Goal: Transaction & Acquisition: Purchase product/service

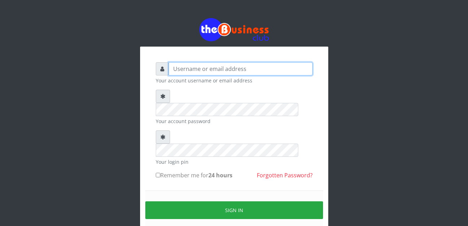
type input "gloworld1"
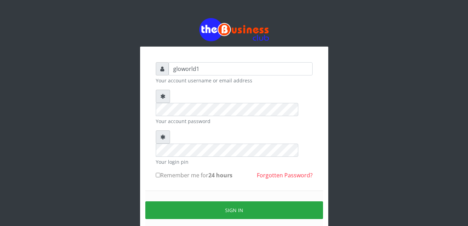
click at [157, 173] on input "Remember me for 24 hours" at bounding box center [158, 175] width 5 height 5
checkbox input "true"
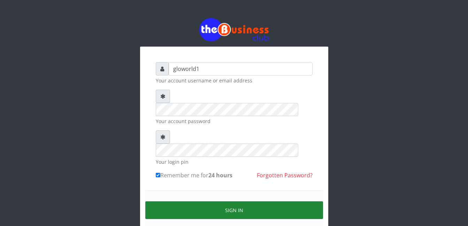
click at [236, 202] on button "Sign in" at bounding box center [234, 211] width 178 height 18
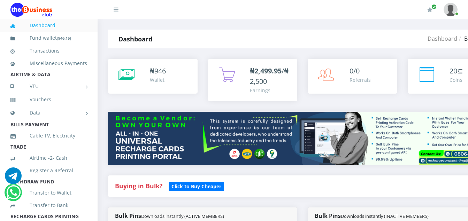
click at [60, 60] on link "Miscellaneous Payments" at bounding box center [48, 63] width 77 height 16
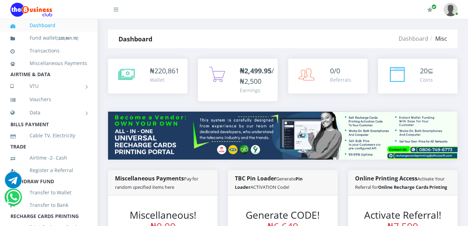
scroll to position [193, 0]
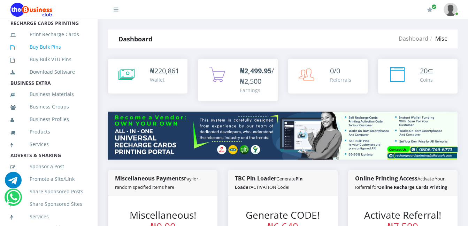
click at [54, 55] on link "Buy Bulk Pins" at bounding box center [48, 47] width 77 height 16
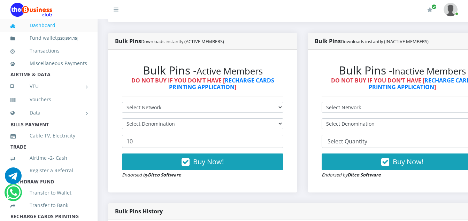
scroll to position [186, 0]
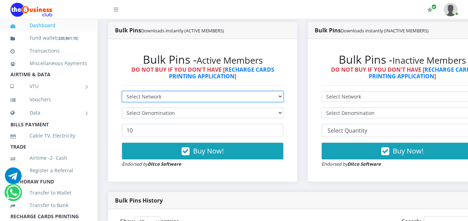
click at [162, 94] on select "Select Network MTN Globacom 9Mobile Airtel" at bounding box center [202, 96] width 161 height 11
select select "Airtel"
click at [122, 92] on select "Select Network MTN Globacom 9Mobile Airtel" at bounding box center [202, 96] width 161 height 11
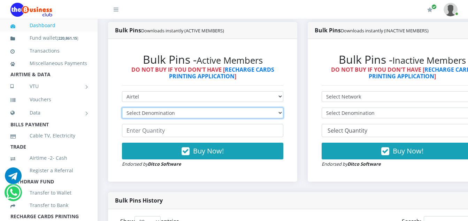
click at [164, 114] on select "Select Denomination Airtel NGN100 - ₦96.36 Airtel NGN200 - ₦192.72 Airtel NGN50…" at bounding box center [202, 113] width 161 height 11
select select "96.36-100"
click at [122, 109] on select "Select Denomination Airtel NGN100 - ₦96.36 Airtel NGN200 - ₦192.72 Airtel NGN50…" at bounding box center [202, 113] width 161 height 11
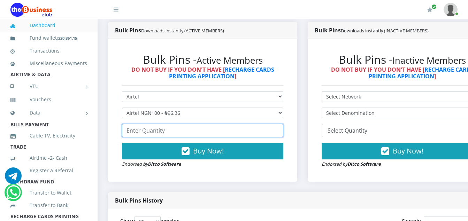
click at [166, 132] on input "number" at bounding box center [202, 130] width 161 height 13
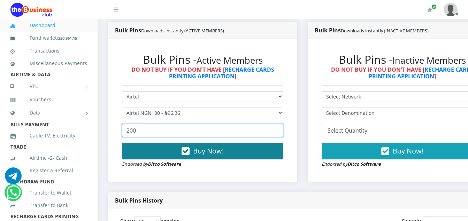
type input "200"
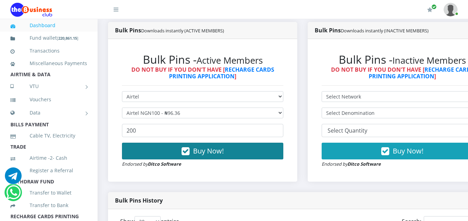
click at [189, 151] on icon "button" at bounding box center [185, 151] width 8 height 7
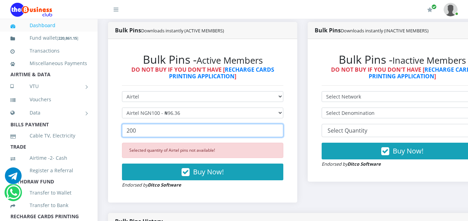
click at [137, 131] on input "200" at bounding box center [202, 130] width 161 height 13
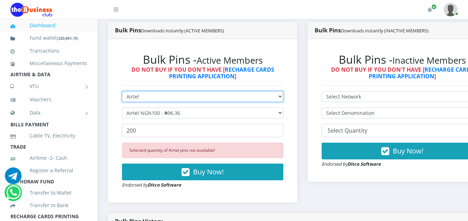
click at [141, 96] on select "Select Network MTN Globacom 9Mobile Airtel" at bounding box center [202, 96] width 161 height 11
select select "MTN"
click at [122, 92] on select "Select Network MTN Globacom 9Mobile Airtel" at bounding box center [202, 96] width 161 height 11
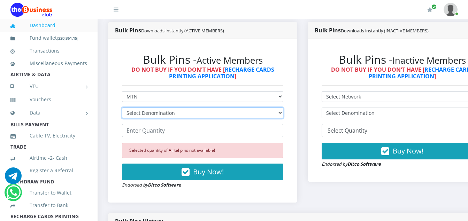
click at [179, 114] on select "Select Denomination MTN NGN100 - ₦96.94 MTN NGN200 - ₦193.88 MTN NGN400 - ₦387.…" at bounding box center [202, 113] width 161 height 11
select select "96.94-100"
click at [122, 109] on select "Select Denomination MTN NGN100 - ₦96.94 MTN NGN200 - ₦193.88 MTN NGN400 - ₦387.…" at bounding box center [202, 113] width 161 height 11
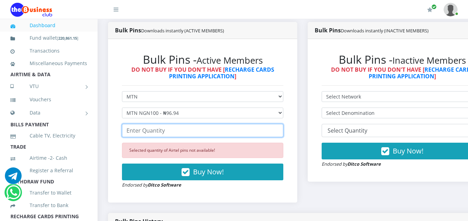
click at [165, 133] on input "number" at bounding box center [202, 130] width 161 height 13
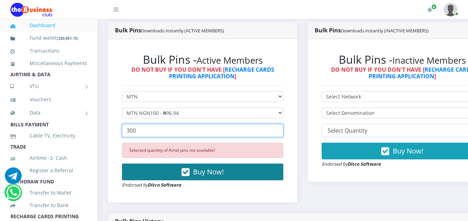
type input "300"
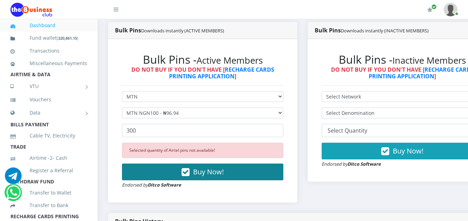
click at [187, 173] on icon "button" at bounding box center [185, 172] width 8 height 7
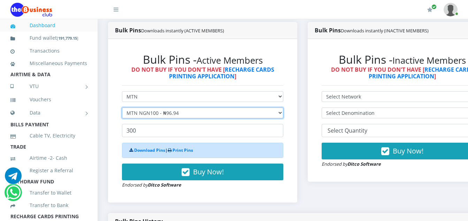
click at [182, 115] on select "Select Denomination MTN NGN100 - ₦96.94 MTN NGN200 - ₦193.88 MTN NGN400 - ₦387.…" at bounding box center [202, 113] width 161 height 11
select select "193.88-200"
click at [122, 109] on select "Select Denomination MTN NGN100 - ₦96.94 MTN NGN200 - ₦193.88 MTN NGN400 - ₦387.…" at bounding box center [202, 113] width 161 height 11
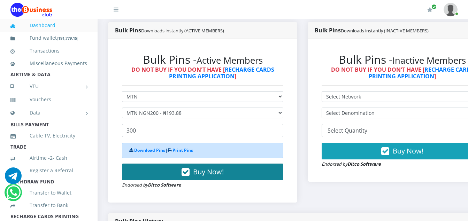
click at [188, 173] on icon "button" at bounding box center [185, 172] width 8 height 7
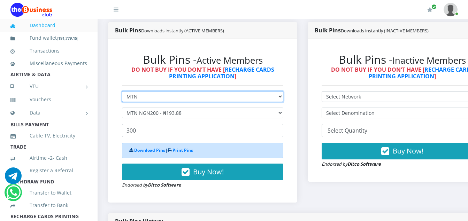
click at [140, 96] on select "Select Network MTN Globacom 9Mobile Airtel" at bounding box center [202, 96] width 161 height 11
select select "Airtel"
click at [122, 92] on select "Select Network MTN Globacom 9Mobile Airtel" at bounding box center [202, 96] width 161 height 11
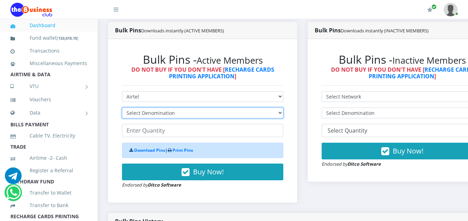
click at [173, 114] on select "Select Denomination Airtel NGN100 - ₦96.36 Airtel NGN200 - ₦192.72 Airtel NGN50…" at bounding box center [202, 113] width 161 height 11
select select "481.8-500"
click at [122, 109] on select "Select Denomination Airtel NGN100 - ₦96.36 Airtel NGN200 - ₦192.72 Airtel NGN50…" at bounding box center [202, 113] width 161 height 11
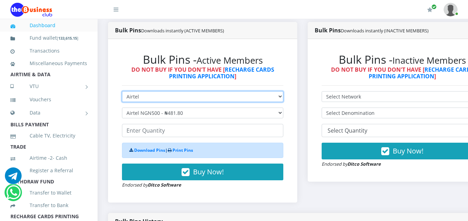
click at [140, 98] on select "Select Network MTN Globacom 9Mobile Airtel" at bounding box center [202, 96] width 161 height 11
select select "MTN"
click at [122, 92] on select "Select Network MTN Globacom 9Mobile Airtel" at bounding box center [202, 96] width 161 height 11
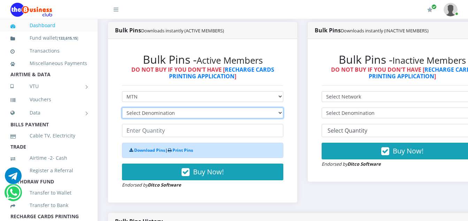
click at [173, 114] on select "Select Denomination" at bounding box center [202, 113] width 161 height 11
select select "484.7-500"
click at [122, 109] on select "Select Denomination MTN NGN100 - ₦96.94 MTN NGN200 - ₦193.88 MTN NGN400 - ₦387.…" at bounding box center [202, 113] width 161 height 11
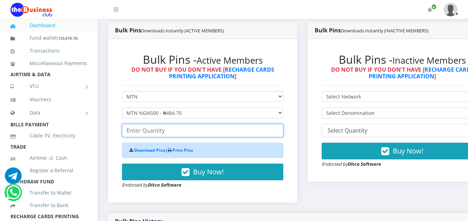
click at [169, 135] on input "number" at bounding box center [202, 130] width 161 height 13
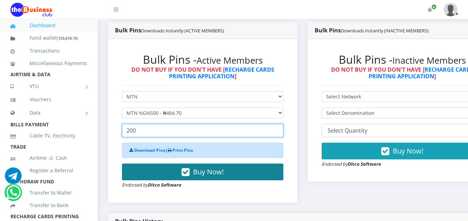
type input "200"
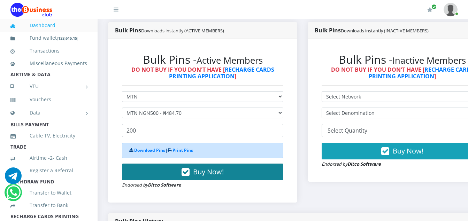
click at [189, 174] on icon "button" at bounding box center [185, 172] width 8 height 7
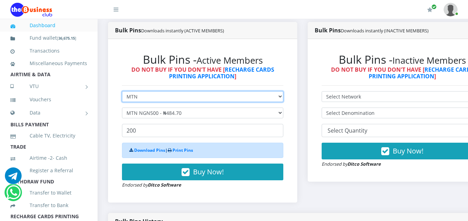
click at [138, 96] on select "Select Network MTN Globacom 9Mobile Airtel" at bounding box center [202, 96] width 161 height 11
select select "Airtel"
click at [122, 92] on select "Select Network MTN Globacom 9Mobile Airtel" at bounding box center [202, 96] width 161 height 11
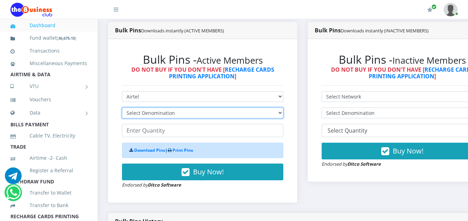
click at [174, 114] on select "Select Denomination Airtel NGN100 - ₦96.36 Airtel NGN200 - ₦192.72 Airtel NGN50…" at bounding box center [202, 113] width 161 height 11
select select "96.36-100"
click at [122, 109] on select "Select Denomination Airtel NGN100 - ₦96.36 Airtel NGN200 - ₦192.72 Airtel NGN50…" at bounding box center [202, 113] width 161 height 11
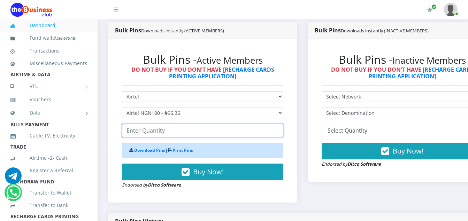
click at [174, 134] on input "number" at bounding box center [202, 130] width 161 height 13
drag, startPoint x: 174, startPoint y: 134, endPoint x: 167, endPoint y: 134, distance: 6.6
click at [167, 134] on input "number" at bounding box center [202, 130] width 161 height 13
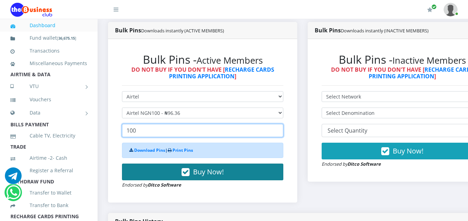
type input "100"
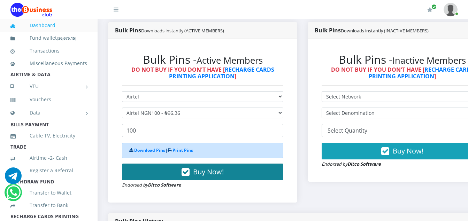
click at [192, 171] on button "Buy Now!" at bounding box center [202, 172] width 161 height 17
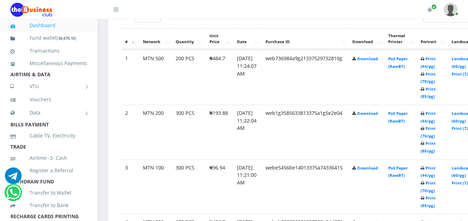
scroll to position [404, 0]
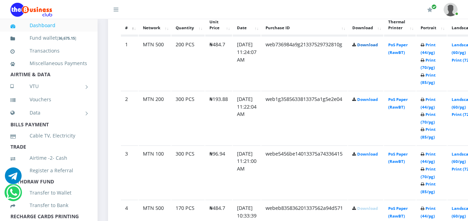
click at [372, 46] on link "Download" at bounding box center [367, 44] width 21 height 5
click at [377, 100] on link "Download" at bounding box center [367, 99] width 21 height 5
click at [377, 156] on link "Download" at bounding box center [367, 153] width 21 height 5
click at [297, 64] on td "web736984a9g21337529732810g" at bounding box center [304, 63] width 86 height 54
